Goal: Find specific page/section: Find specific page/section

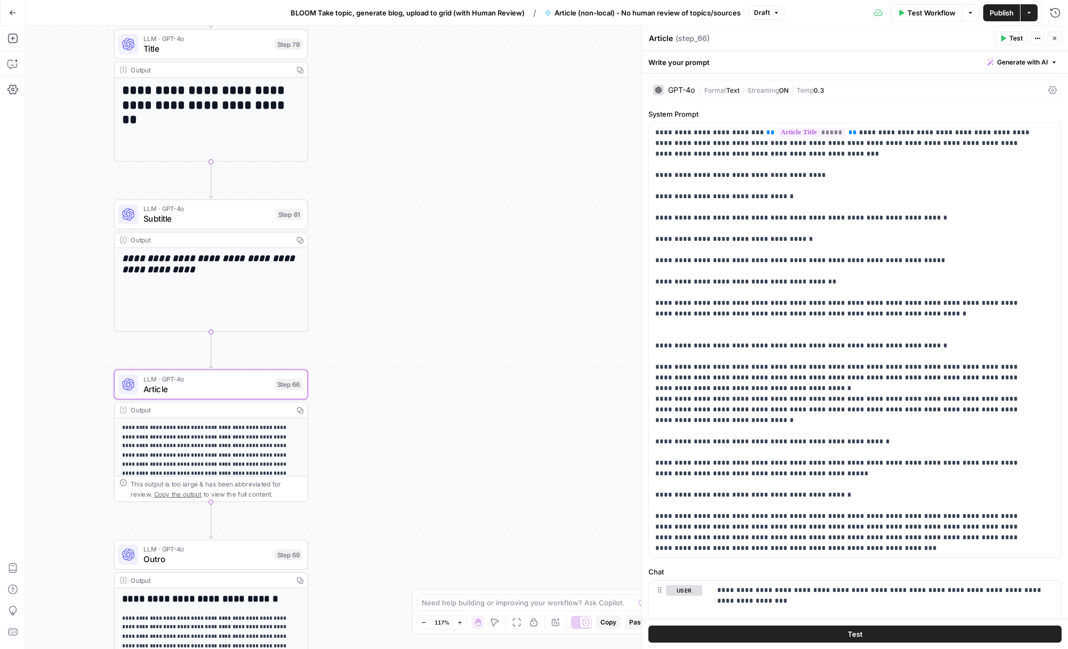
scroll to position [361, 0]
